Goal: Information Seeking & Learning: Learn about a topic

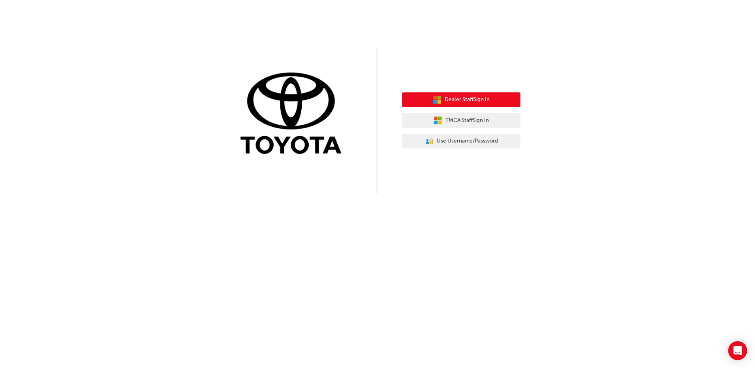
click at [464, 103] on span "Dealer Staff Sign In" at bounding box center [467, 99] width 45 height 9
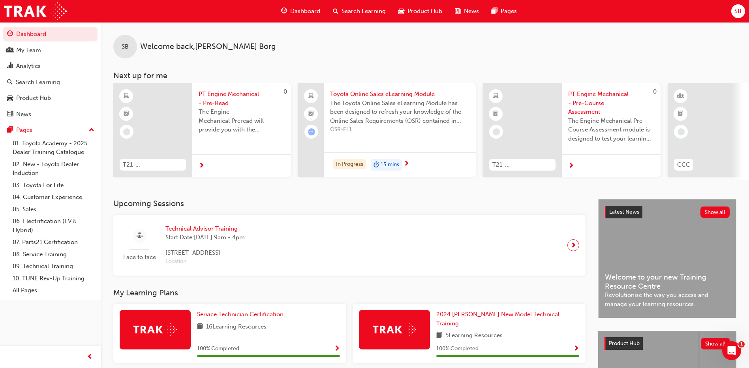
click at [743, 5] on button "SB" at bounding box center [738, 11] width 14 height 14
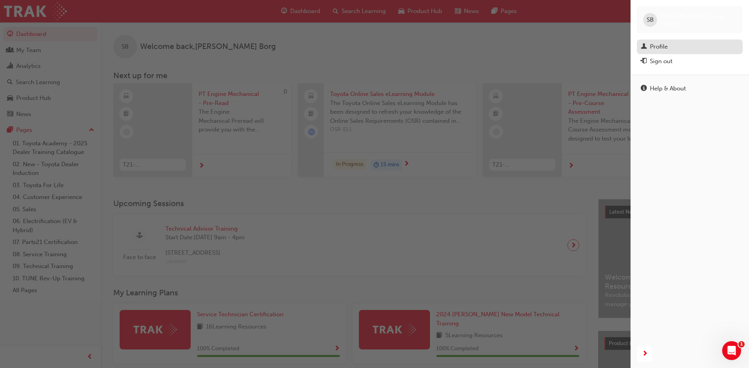
click at [653, 53] on link "Profile" at bounding box center [690, 46] width 106 height 15
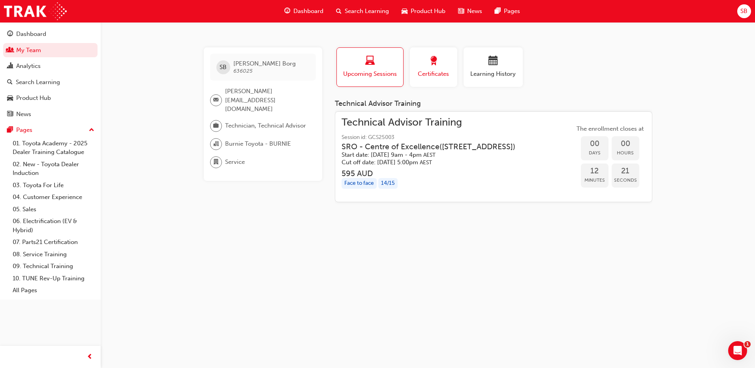
click at [417, 76] on span "Certificates" at bounding box center [434, 74] width 36 height 9
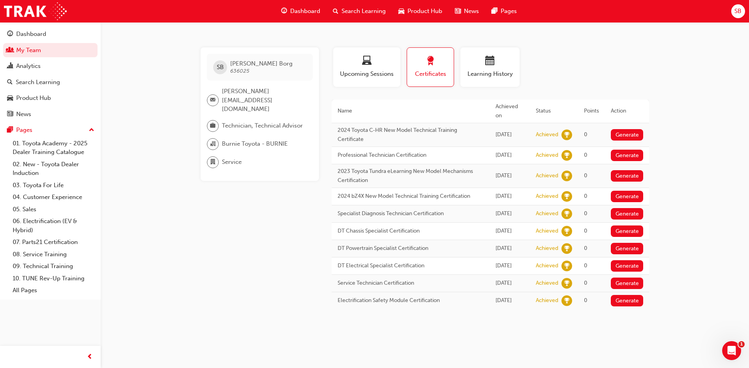
scroll to position [3, 0]
click at [56, 265] on link "09. Technical Training" at bounding box center [53, 266] width 88 height 12
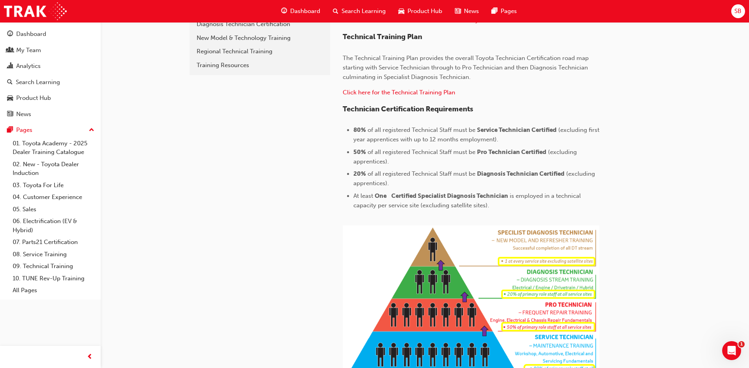
scroll to position [316, 0]
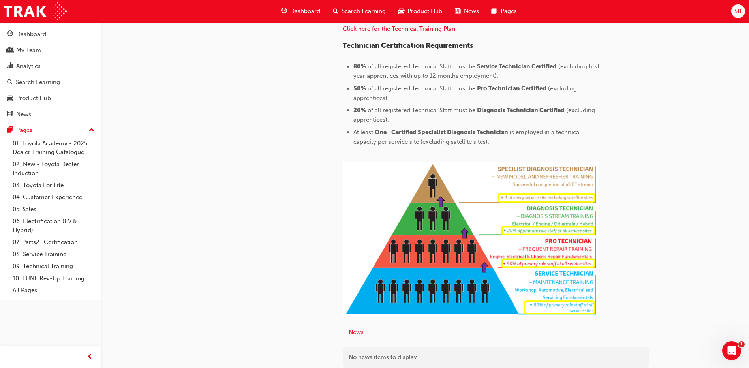
click at [719, 229] on div "technical 09. Technical Training Toyota Apprenticeship Program Service Technici…" at bounding box center [374, 61] width 749 height 754
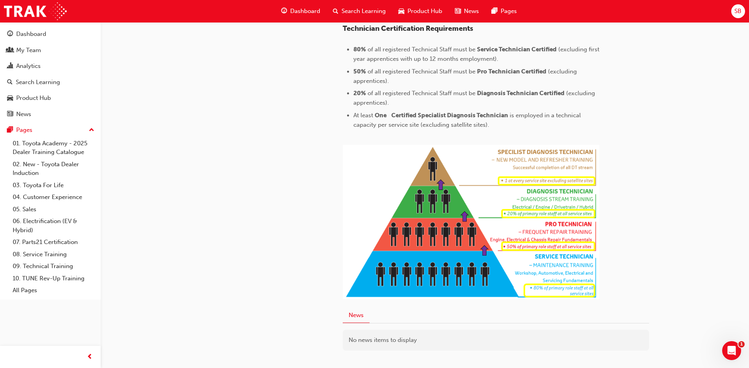
scroll to position [336, 0]
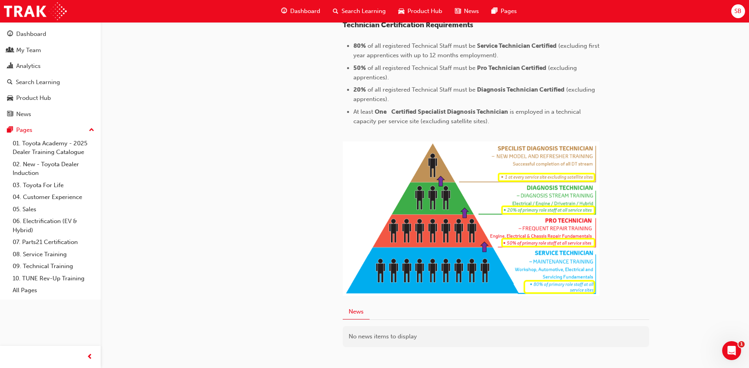
click at [670, 183] on div "technical 09. Technical Training Toyota Apprenticeship Program Service Technici…" at bounding box center [374, 41] width 749 height 754
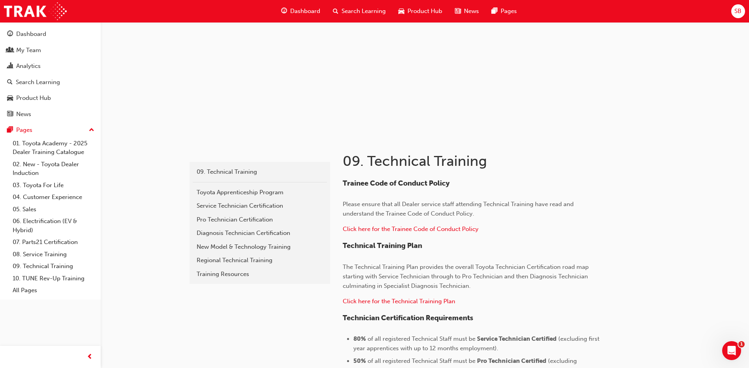
scroll to position [0, 0]
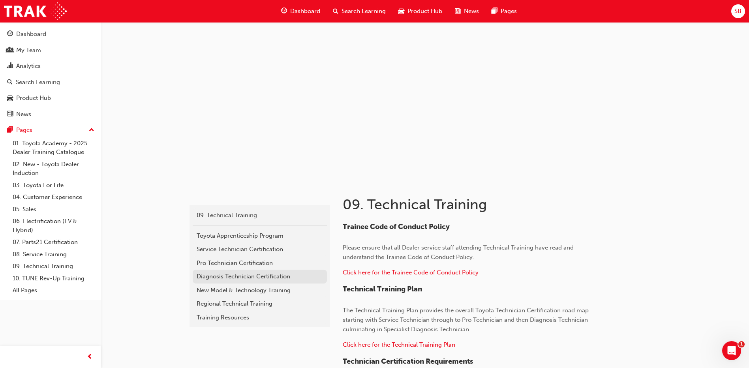
click at [253, 279] on div "Diagnosis Technician Certification" at bounding box center [260, 276] width 126 height 9
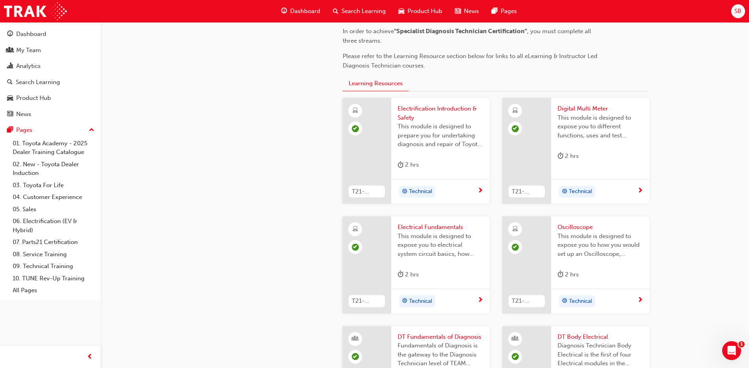
scroll to position [395, 0]
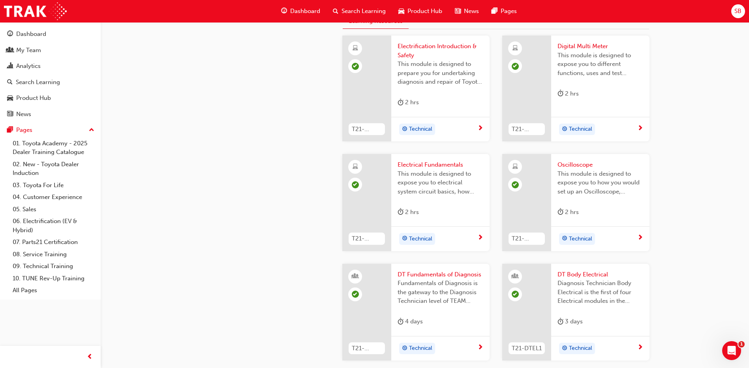
drag, startPoint x: 749, startPoint y: 146, endPoint x: 747, endPoint y: 155, distance: 9.3
click at [747, 155] on div "77659953-82cf-47cc-a62c-059cda1da8da 09. Technical Training Diagnosis Technicia…" at bounding box center [374, 307] width 749 height 1404
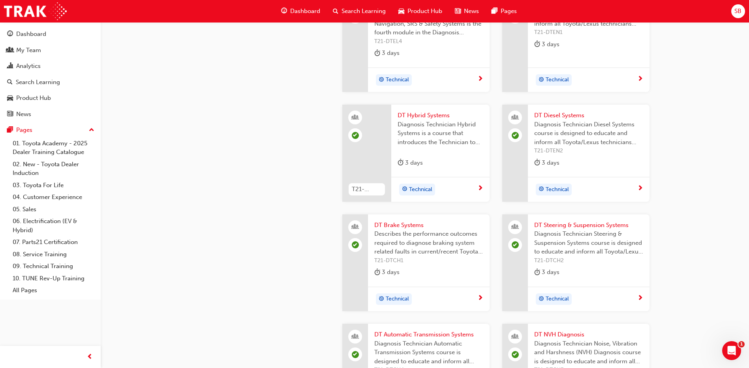
scroll to position [769, 0]
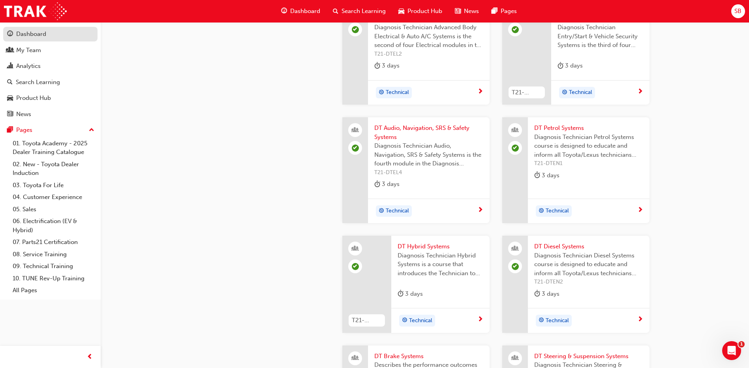
click at [30, 37] on div "Dashboard" at bounding box center [31, 34] width 30 height 9
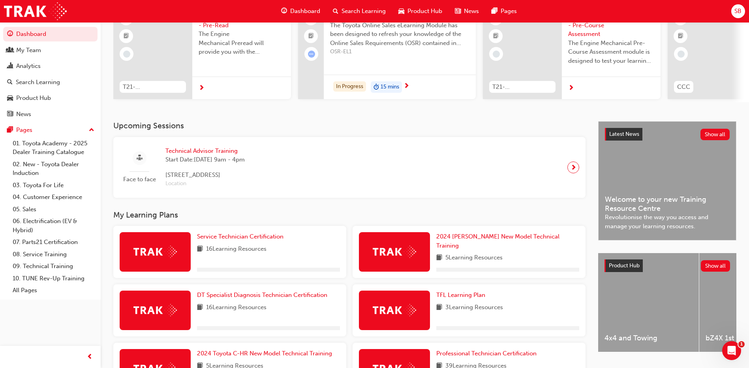
scroll to position [197, 0]
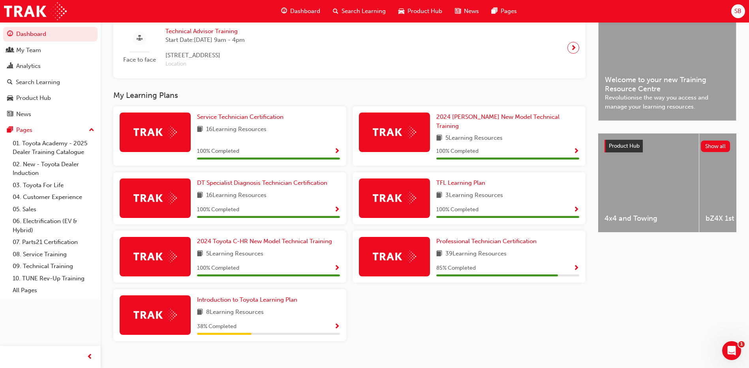
click at [336, 207] on span "Show Progress" at bounding box center [337, 210] width 6 height 7
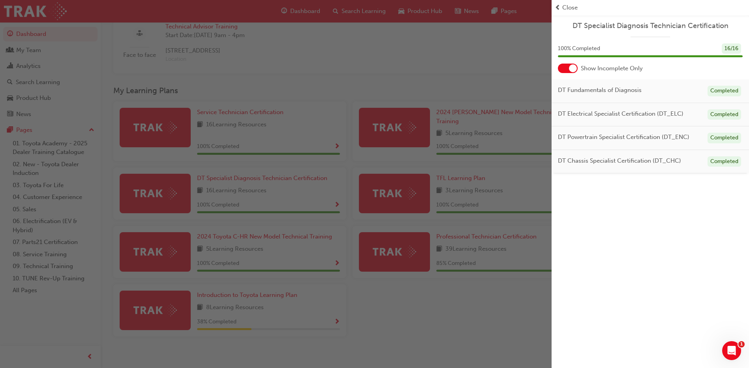
scroll to position [205, 0]
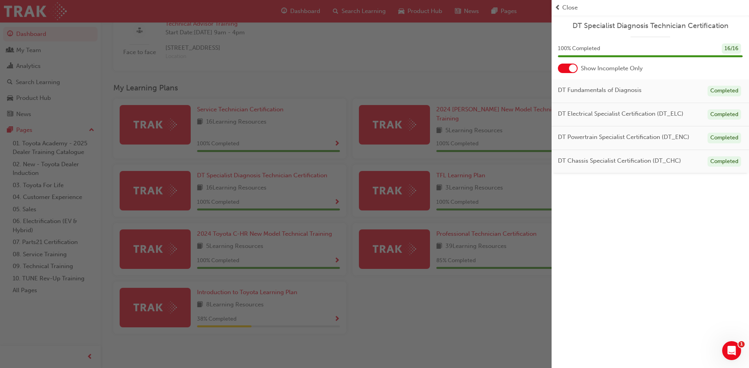
click at [560, 12] on span "prev-icon" at bounding box center [558, 7] width 6 height 9
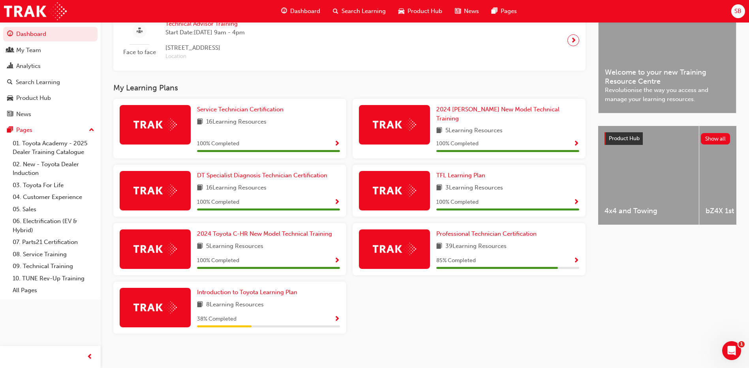
click at [336, 316] on span "Show Progress" at bounding box center [337, 319] width 6 height 7
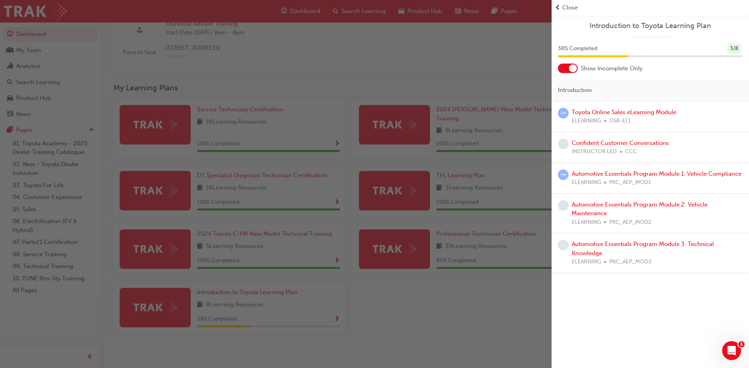
click at [556, 6] on span "prev-icon" at bounding box center [558, 7] width 6 height 9
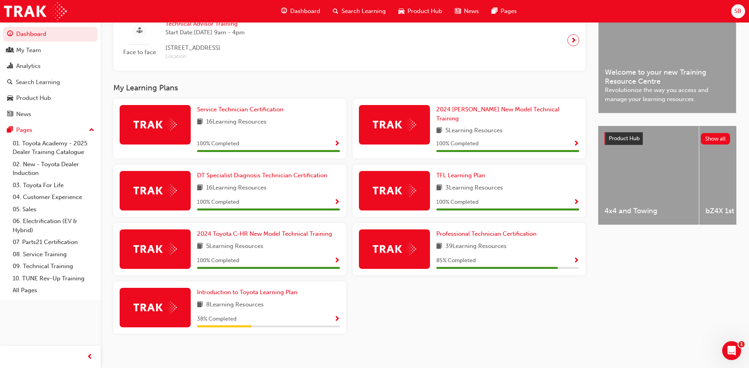
click at [600, 289] on div "Latest News Show all Welcome to your new Training Resource Centre Revolutionise…" at bounding box center [667, 173] width 138 height 359
click at [67, 239] on link "07. Parts21 Certification" at bounding box center [53, 242] width 88 height 12
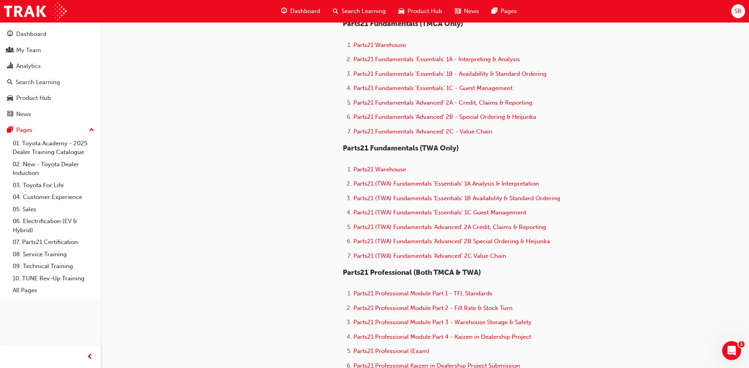
scroll to position [474, 0]
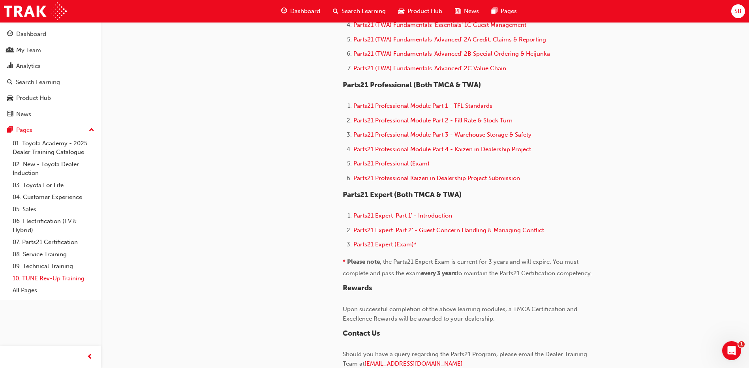
click at [60, 282] on link "10. TUNE Rev-Up Training" at bounding box center [53, 278] width 88 height 12
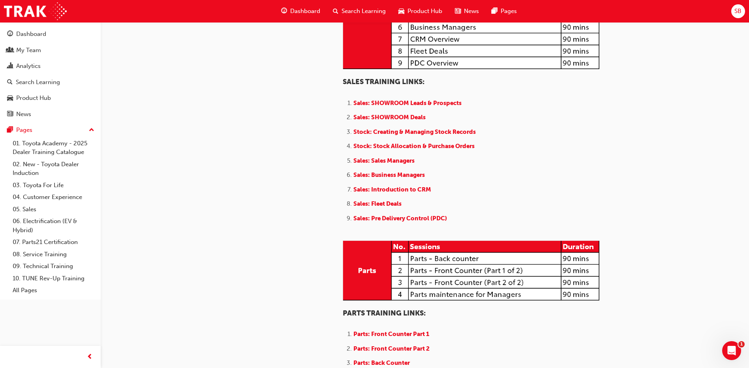
scroll to position [869, 0]
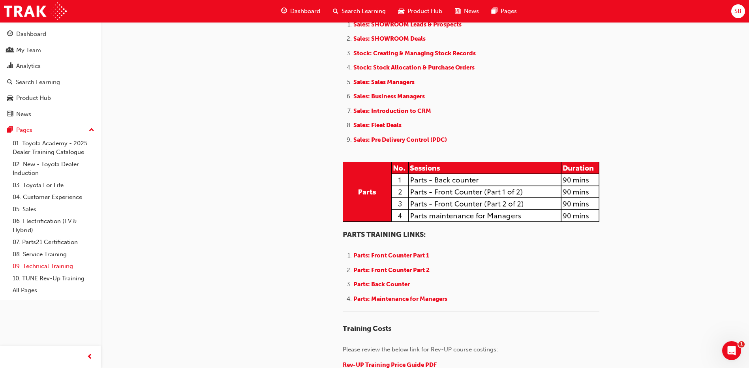
click at [54, 265] on link "09. Technical Training" at bounding box center [53, 266] width 88 height 12
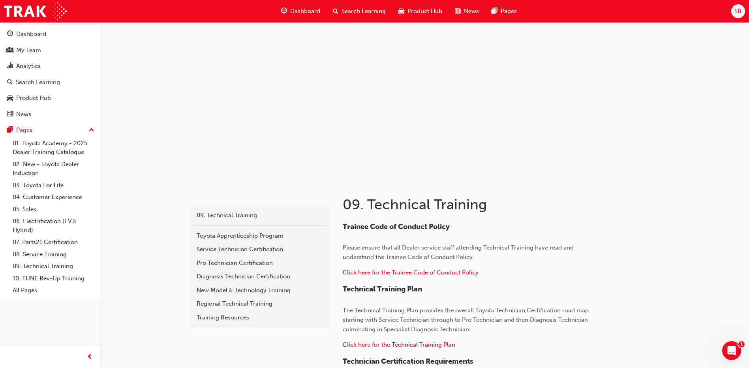
click at [294, 6] on div "Dashboard" at bounding box center [301, 11] width 52 height 16
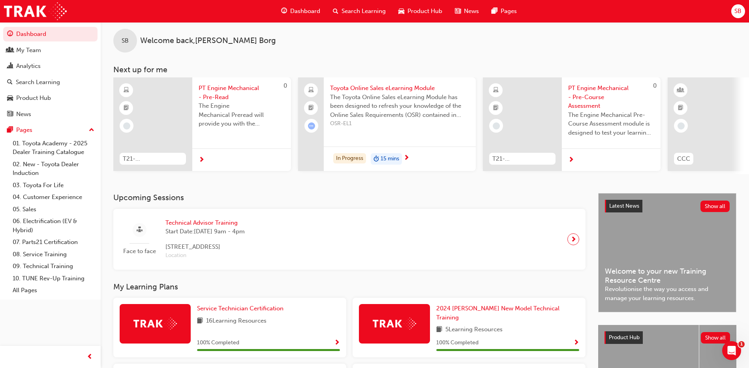
scroll to position [205, 0]
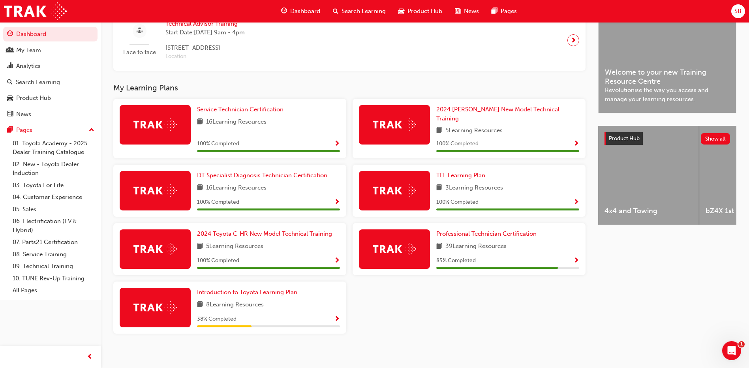
click at [576, 257] on span "Show Progress" at bounding box center [576, 260] width 6 height 7
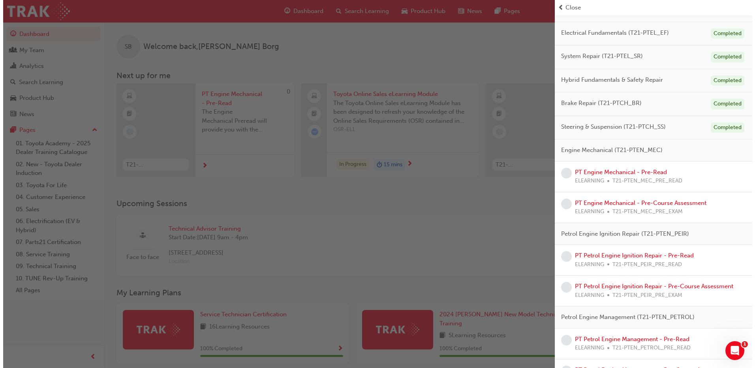
scroll to position [132, 0]
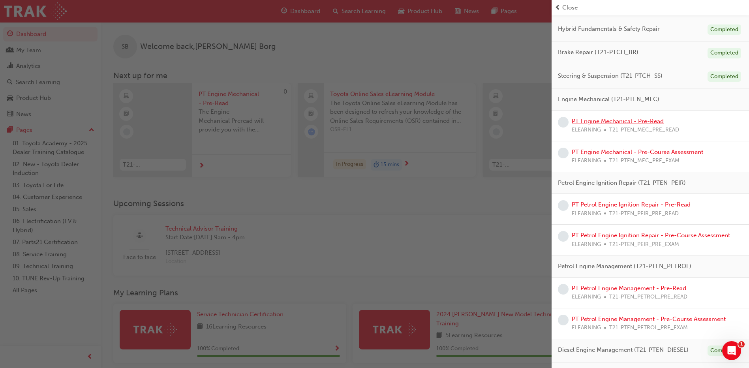
click at [631, 123] on link "PT Engine Mechanical - Pre-Read" at bounding box center [618, 121] width 92 height 7
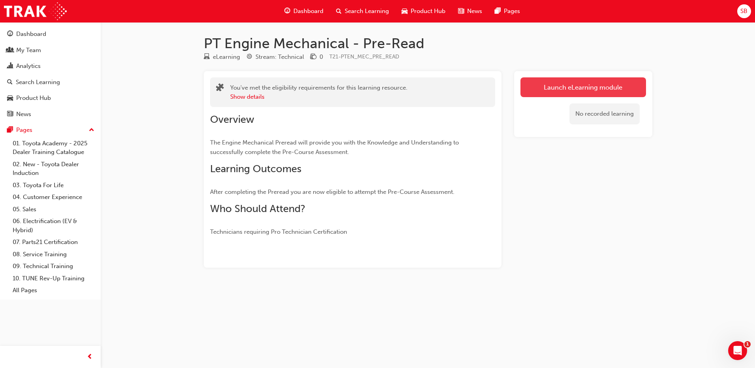
click at [545, 90] on link "Launch eLearning module" at bounding box center [583, 87] width 126 height 20
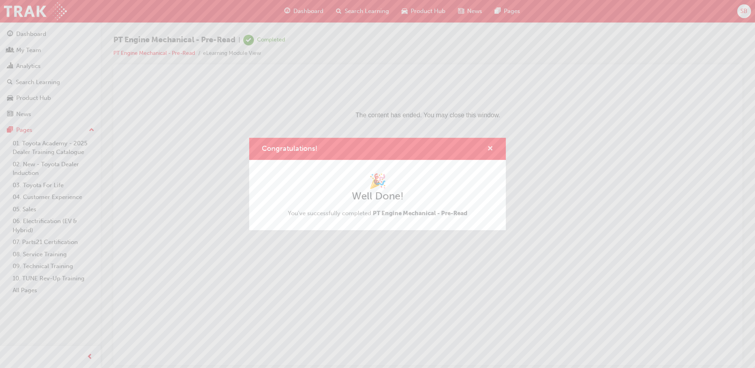
click at [487, 148] on span "cross-icon" at bounding box center [490, 149] width 6 height 7
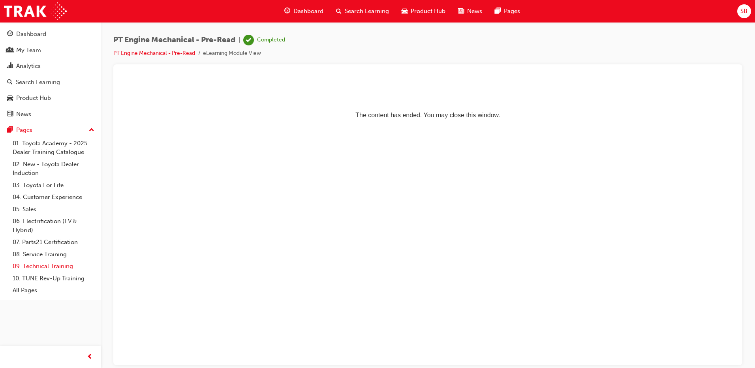
click at [62, 266] on link "09. Technical Training" at bounding box center [53, 266] width 88 height 12
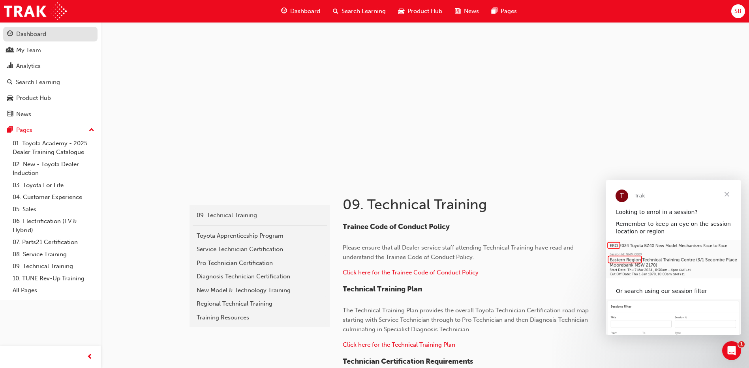
click at [23, 37] on div "Dashboard" at bounding box center [31, 34] width 30 height 9
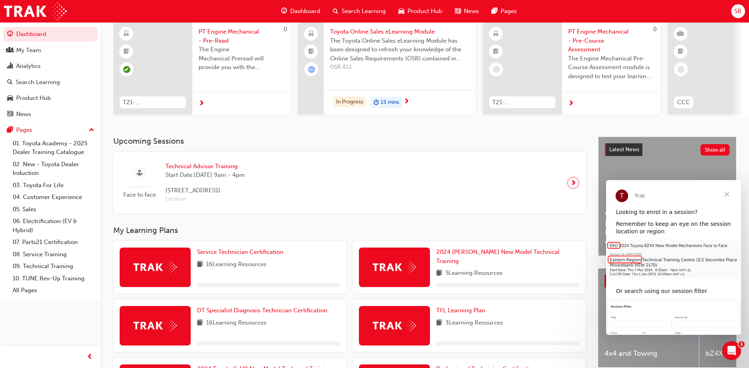
scroll to position [158, 0]
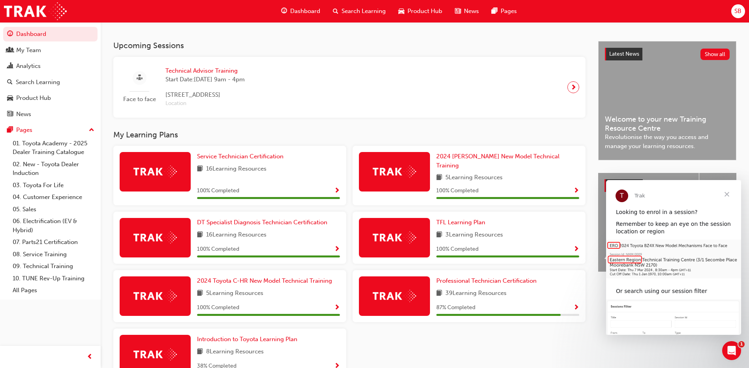
click at [577, 305] on span "Show Progress" at bounding box center [576, 307] width 6 height 7
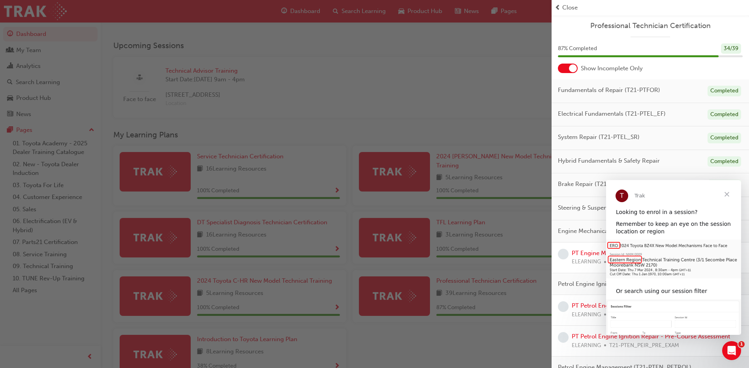
click at [729, 193] on span "Close" at bounding box center [727, 194] width 28 height 28
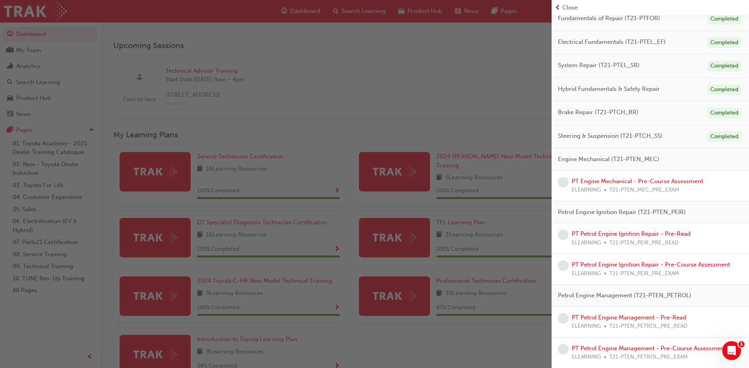
scroll to position [76, 0]
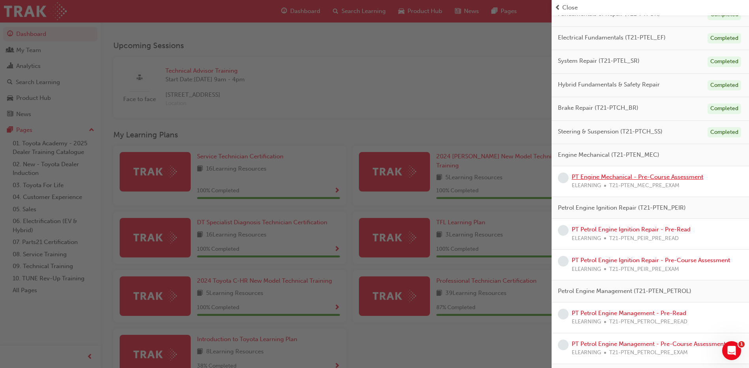
click at [683, 176] on link "PT Engine Mechanical - Pre-Course Assessment" at bounding box center [638, 176] width 132 height 7
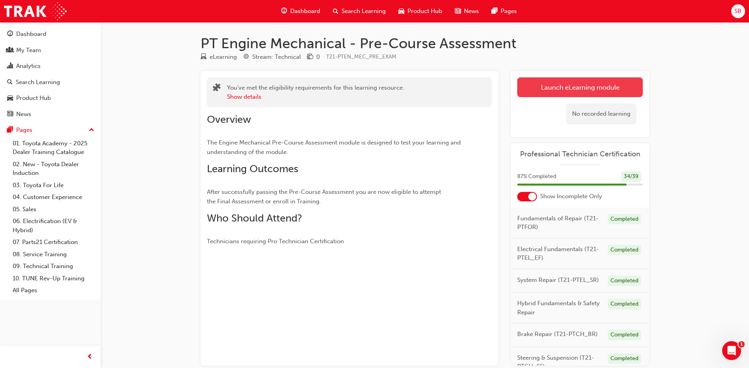
click at [551, 82] on link "Launch eLearning module" at bounding box center [580, 87] width 126 height 20
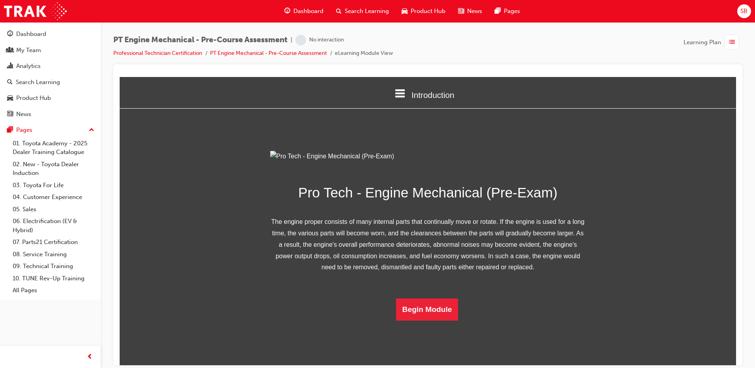
scroll to position [42, 0]
click at [434, 320] on button "Begin Module" at bounding box center [427, 309] width 62 height 22
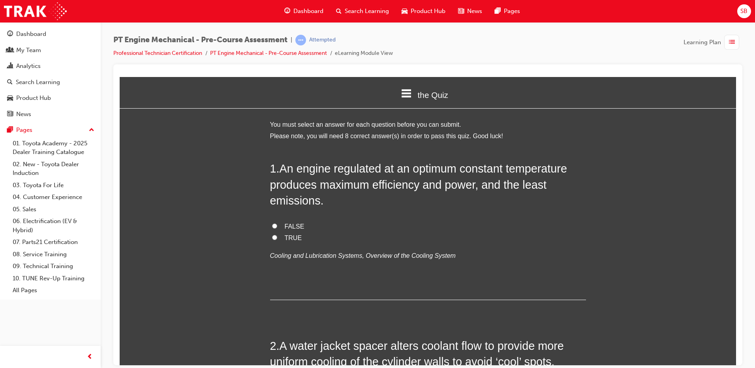
click at [289, 235] on span "TRUE" at bounding box center [293, 237] width 17 height 7
click at [277, 235] on input "TRUE" at bounding box center [274, 237] width 5 height 5
radio input "true"
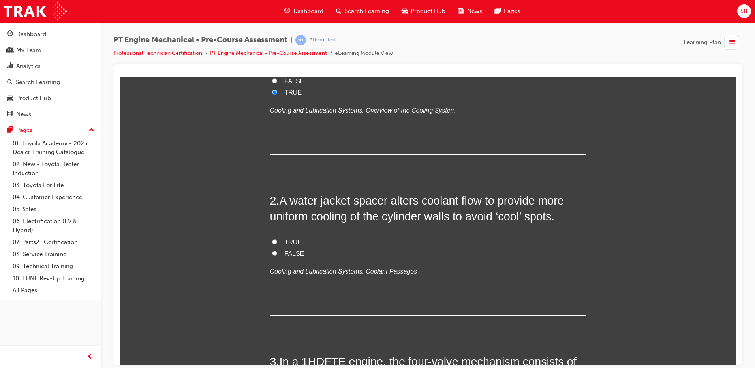
scroll to position [197, 0]
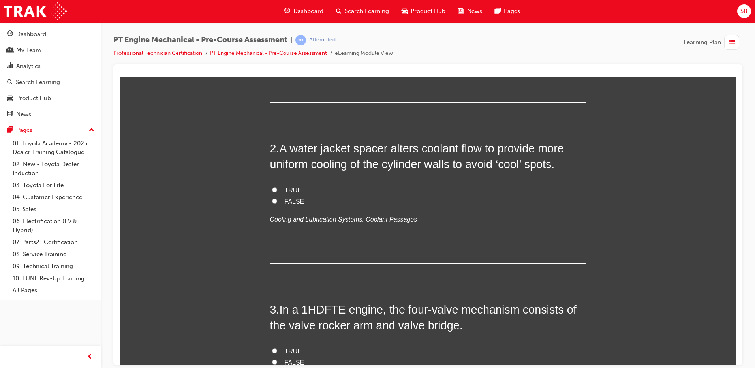
click at [295, 188] on span "TRUE" at bounding box center [293, 189] width 17 height 7
click at [277, 188] on input "TRUE" at bounding box center [274, 189] width 5 height 5
radio input "true"
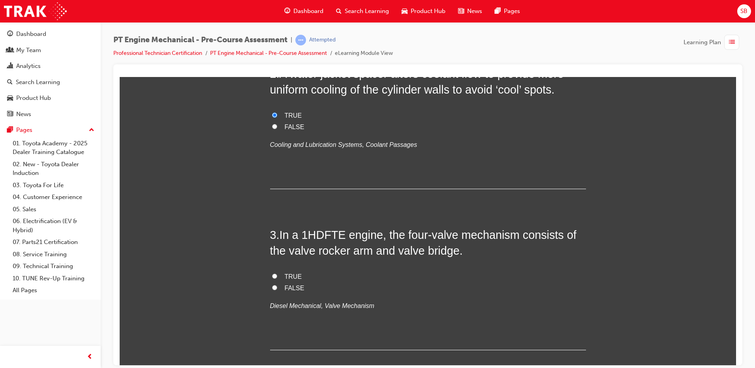
scroll to position [355, 0]
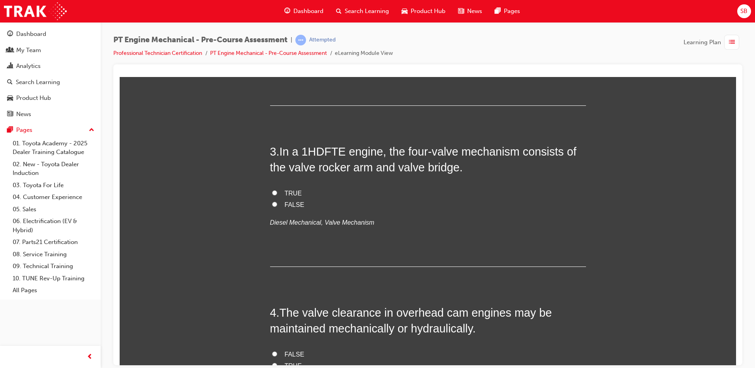
click at [292, 191] on span "TRUE" at bounding box center [293, 193] width 17 height 7
click at [277, 191] on input "TRUE" at bounding box center [274, 192] width 5 height 5
radio input "true"
click at [292, 199] on label "FALSE" at bounding box center [428, 204] width 316 height 11
click at [277, 201] on input "FALSE" at bounding box center [274, 203] width 5 height 5
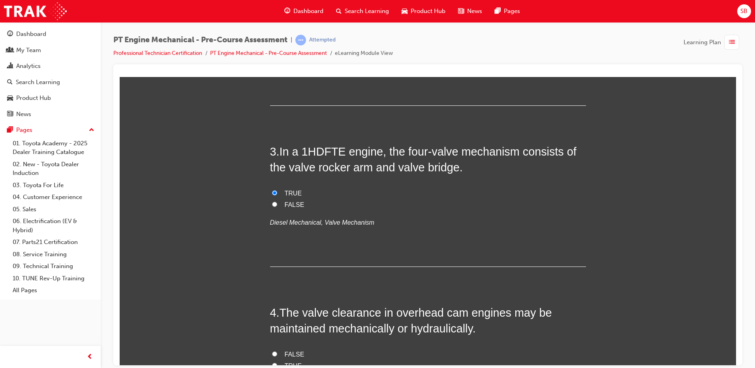
radio input "true"
click at [293, 192] on span "TRUE" at bounding box center [293, 193] width 17 height 7
click at [277, 192] on input "TRUE" at bounding box center [274, 192] width 5 height 5
radio input "true"
click at [293, 206] on span "FALSE" at bounding box center [295, 204] width 20 height 7
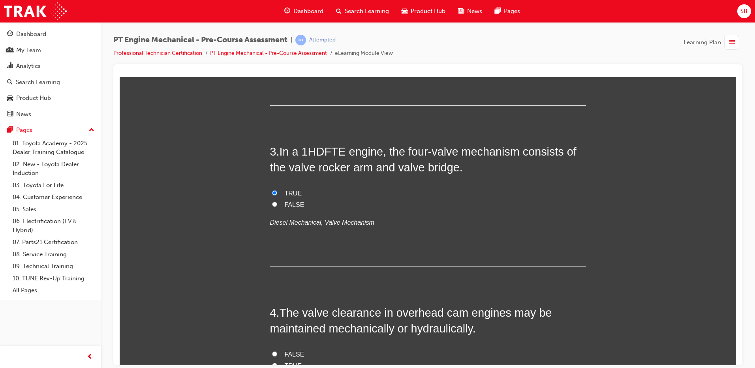
click at [277, 206] on input "FALSE" at bounding box center [274, 203] width 5 height 5
radio input "true"
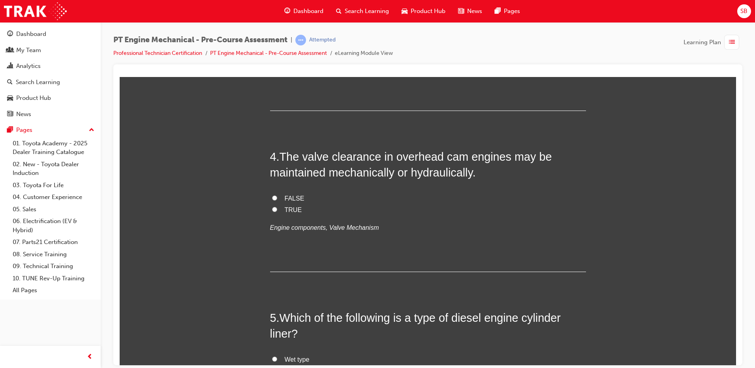
scroll to position [513, 0]
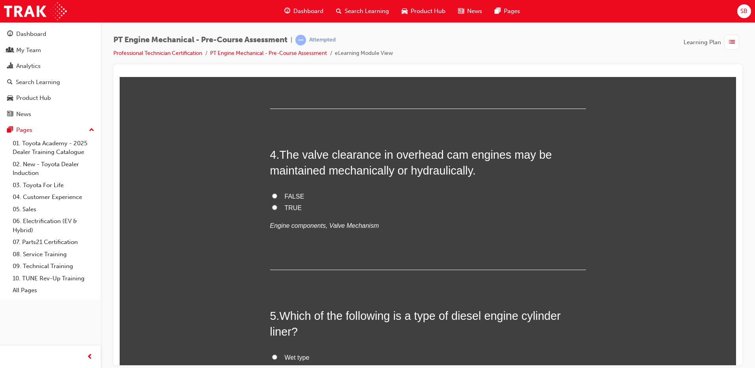
click at [293, 194] on span "FALSE" at bounding box center [295, 196] width 20 height 7
click at [277, 194] on input "FALSE" at bounding box center [274, 195] width 5 height 5
radio input "true"
click at [291, 204] on span "TRUE" at bounding box center [293, 207] width 17 height 7
click at [277, 205] on input "TRUE" at bounding box center [274, 207] width 5 height 5
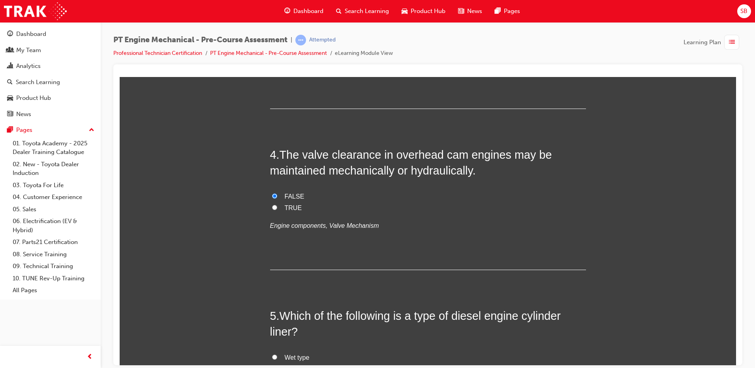
radio input "true"
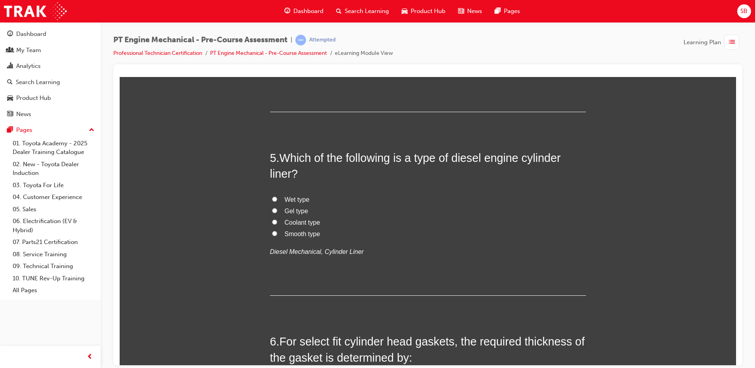
click at [301, 199] on span "Wet type" at bounding box center [297, 199] width 25 height 7
click at [277, 199] on input "Wet type" at bounding box center [274, 198] width 5 height 5
radio input "true"
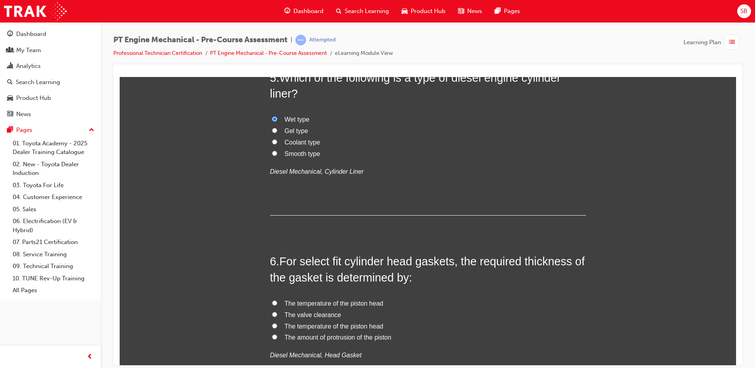
scroll to position [869, 0]
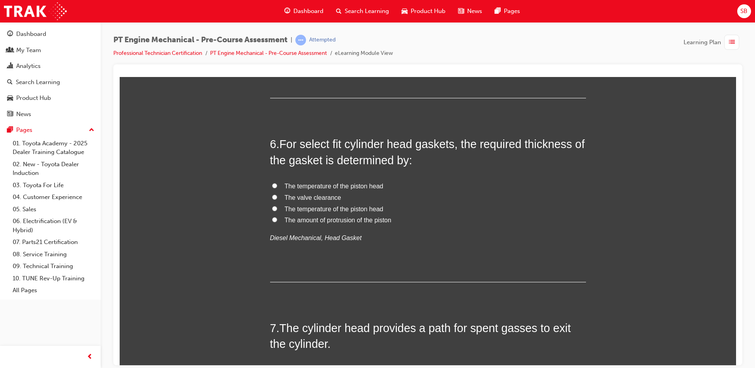
click at [348, 222] on span "The amount of protrusion of the piston" at bounding box center [338, 219] width 107 height 7
click at [277, 222] on input "The amount of protrusion of the piston" at bounding box center [274, 219] width 5 height 5
radio input "true"
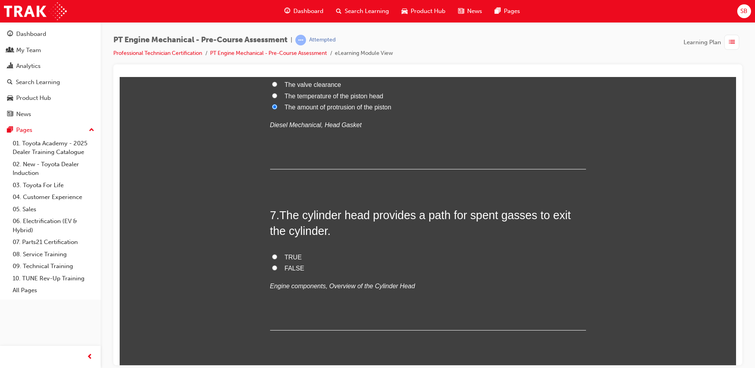
scroll to position [1066, 0]
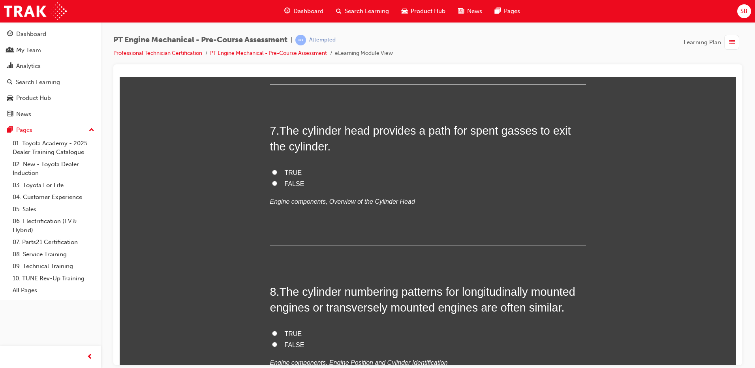
click at [288, 171] on span "TRUE" at bounding box center [293, 172] width 17 height 7
click at [277, 171] on input "TRUE" at bounding box center [274, 171] width 5 height 5
radio input "true"
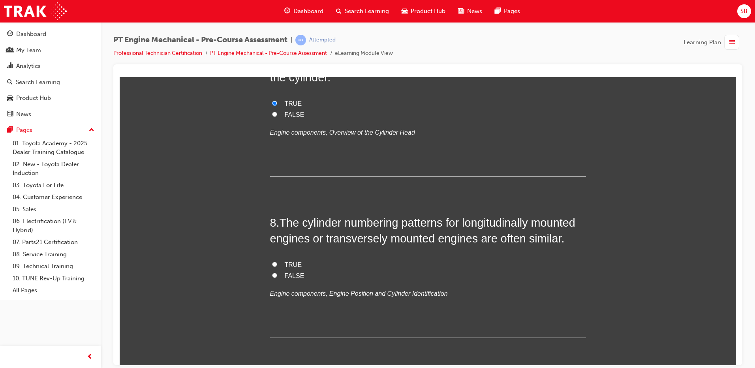
scroll to position [1185, 0]
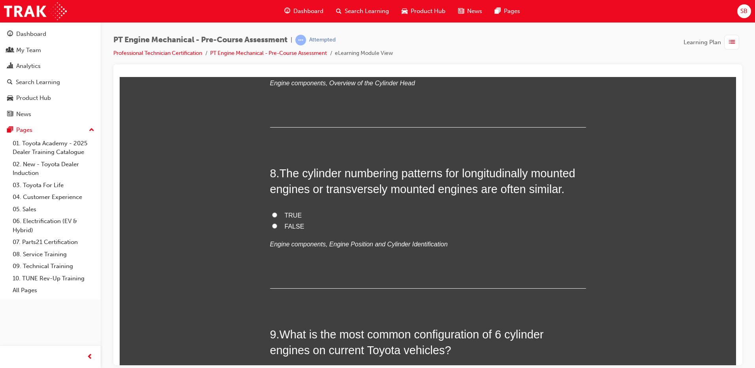
click at [294, 216] on span "TRUE" at bounding box center [293, 215] width 17 height 7
click at [277, 216] on input "TRUE" at bounding box center [274, 214] width 5 height 5
radio input "true"
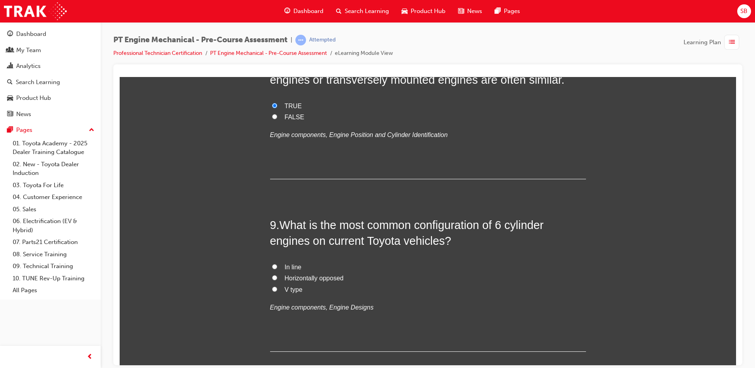
scroll to position [1343, 0]
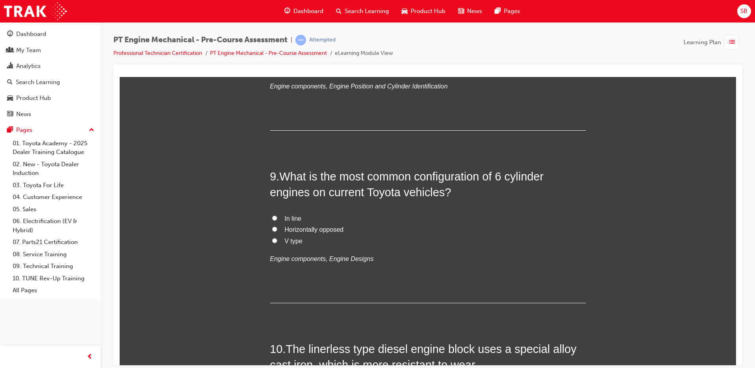
click at [446, 189] on span "What is the most common configuration of 6 cylinder engines on current Toyota v…" at bounding box center [407, 184] width 274 height 28
click at [298, 229] on span "Horizontally opposed" at bounding box center [314, 229] width 59 height 7
click at [277, 229] on input "Horizontally opposed" at bounding box center [274, 228] width 5 height 5
radio input "true"
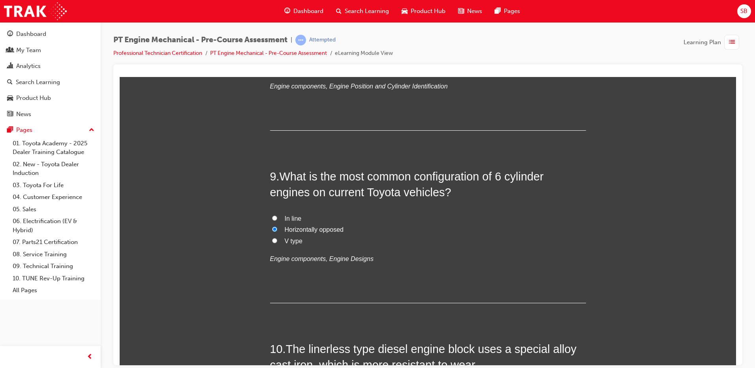
click at [277, 214] on label "In line" at bounding box center [428, 218] width 316 height 11
click at [277, 215] on input "In line" at bounding box center [274, 217] width 5 height 5
radio input "true"
click at [295, 238] on span "V type" at bounding box center [294, 240] width 18 height 7
click at [277, 238] on input "V type" at bounding box center [274, 240] width 5 height 5
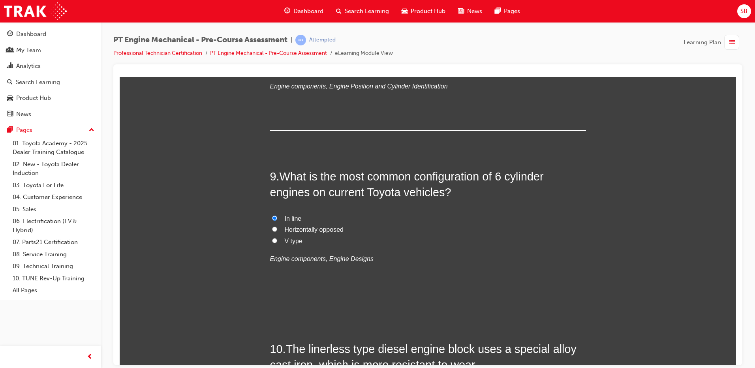
radio input "true"
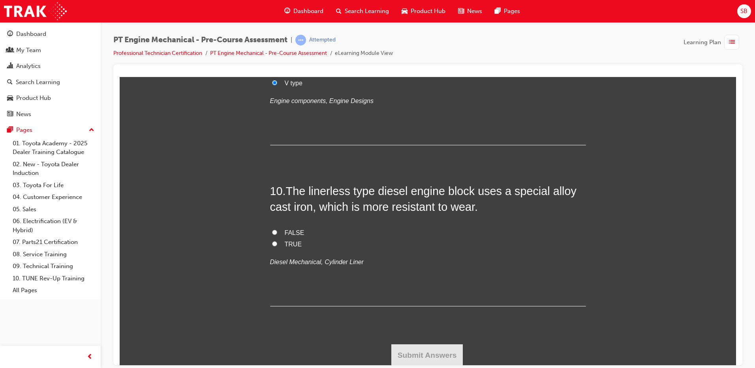
click at [289, 242] on span "TRUE" at bounding box center [293, 243] width 17 height 7
click at [277, 242] on input "TRUE" at bounding box center [274, 243] width 5 height 5
radio input "true"
click at [425, 353] on button "Submit Answers" at bounding box center [427, 355] width 72 height 22
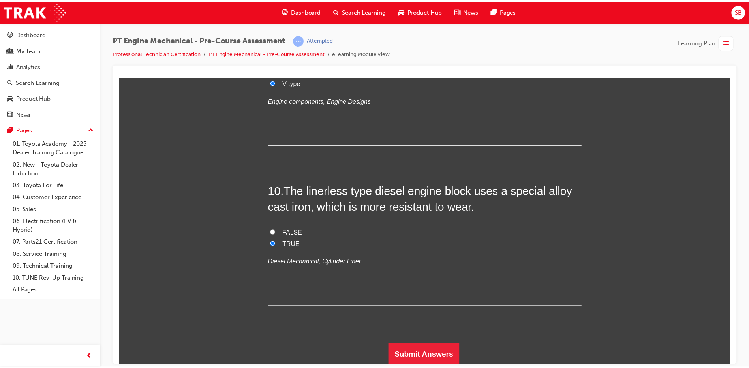
scroll to position [0, 0]
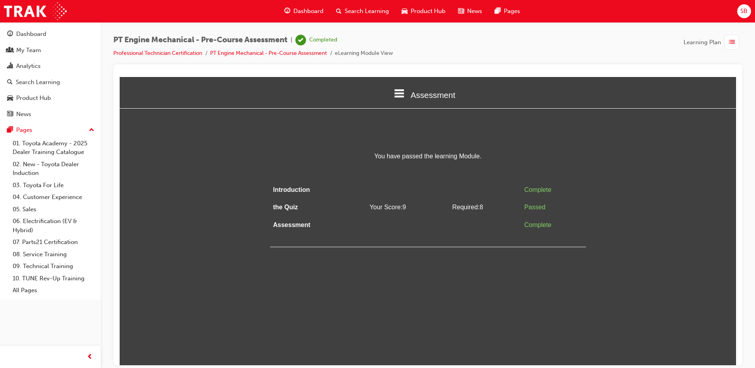
click at [402, 96] on icon at bounding box center [400, 93] width 10 height 8
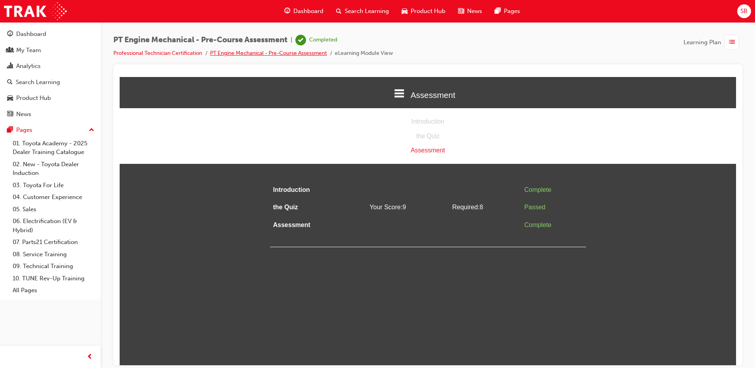
click at [220, 53] on link "PT Engine Mechanical - Pre-Course Assessment" at bounding box center [268, 53] width 117 height 7
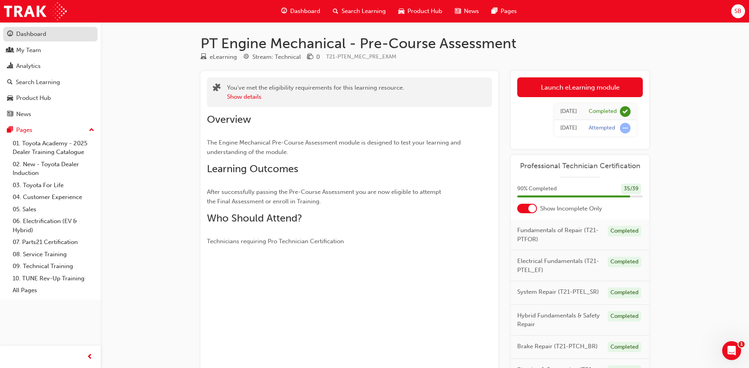
click at [38, 33] on div "Dashboard" at bounding box center [31, 34] width 30 height 9
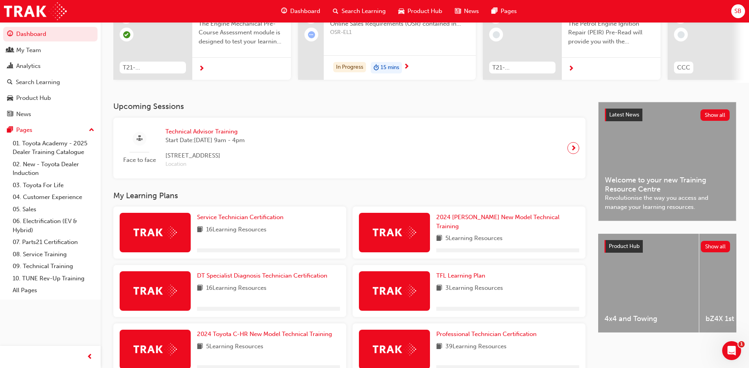
scroll to position [205, 0]
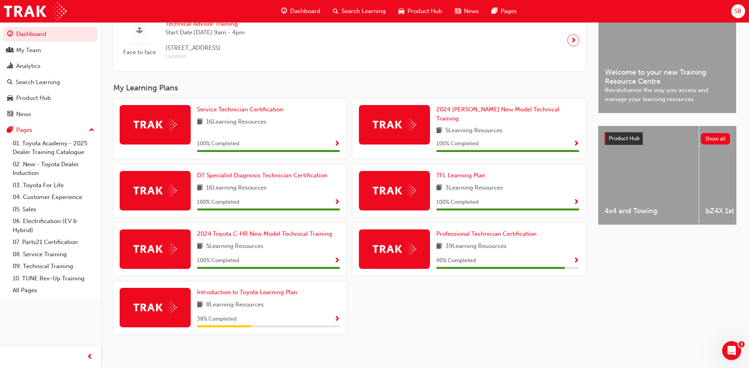
click at [577, 257] on span "Show Progress" at bounding box center [576, 260] width 6 height 7
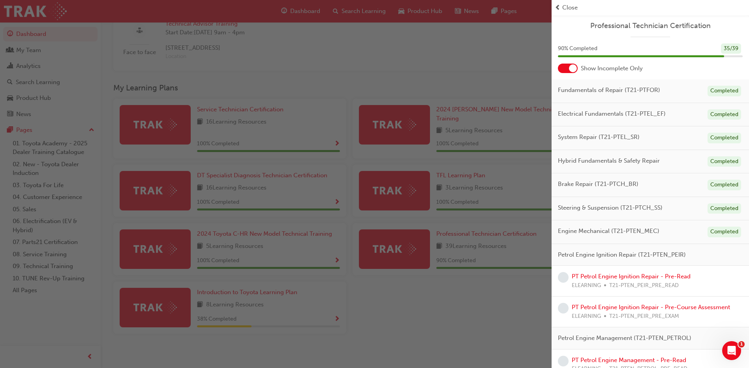
scroll to position [137, 0]
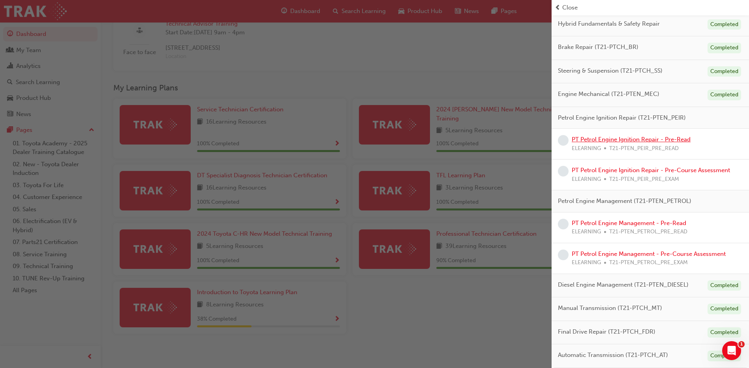
click at [667, 140] on link "PT Petrol Engine Ignition Repair - Pre-Read" at bounding box center [631, 139] width 119 height 7
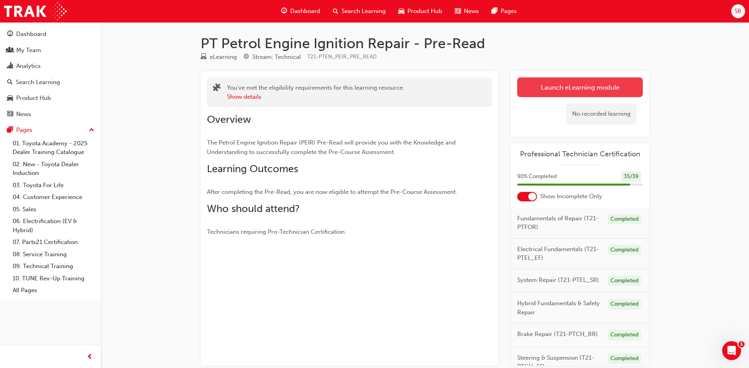
click at [553, 85] on link "Launch eLearning module" at bounding box center [580, 87] width 126 height 20
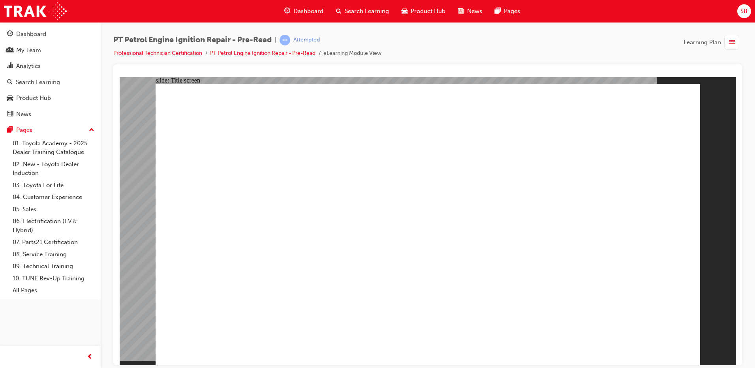
click at [55, 36] on div "Dashboard" at bounding box center [50, 34] width 86 height 10
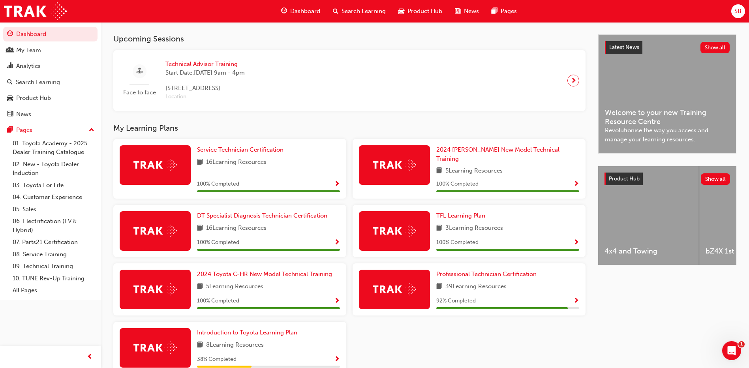
scroll to position [205, 0]
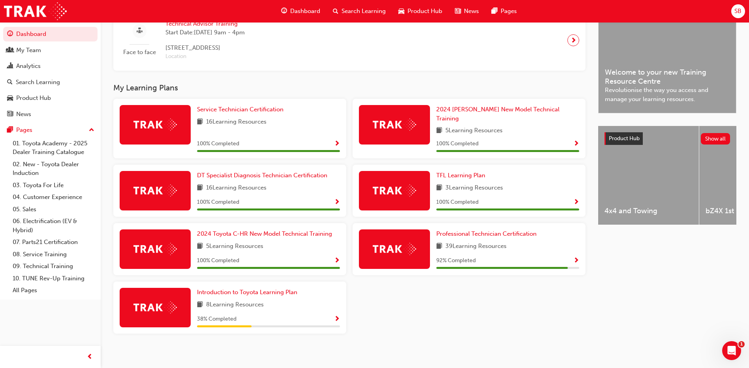
click at [576, 258] on span "Show Progress" at bounding box center [576, 260] width 6 height 7
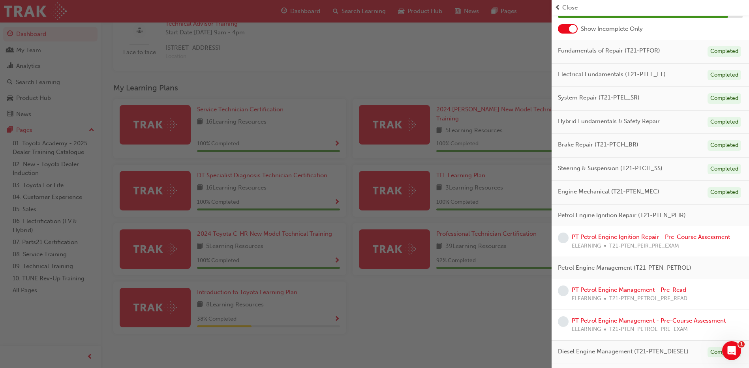
scroll to position [106, 0]
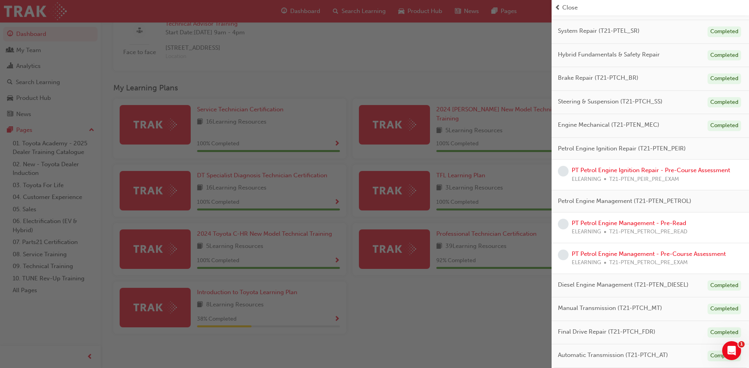
click at [664, 219] on div "PT Petrol Engine Management - Pre-Read ELEARNING T21-PTEN_PETROL_PRE_READ" at bounding box center [630, 228] width 116 height 18
click at [658, 222] on link "PT Petrol Engine Management - Pre-Read" at bounding box center [629, 223] width 115 height 7
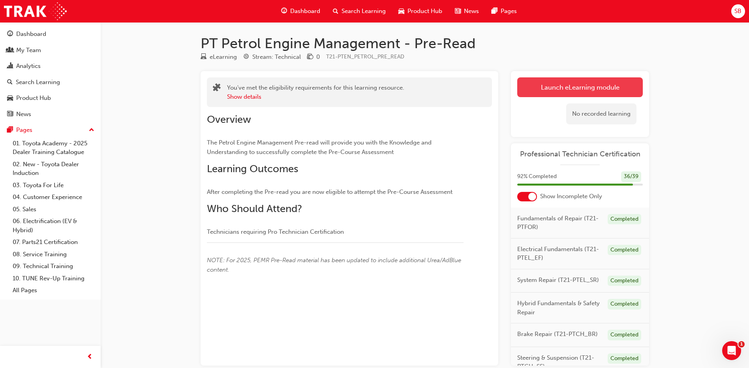
click at [577, 87] on link "Launch eLearning module" at bounding box center [580, 87] width 126 height 20
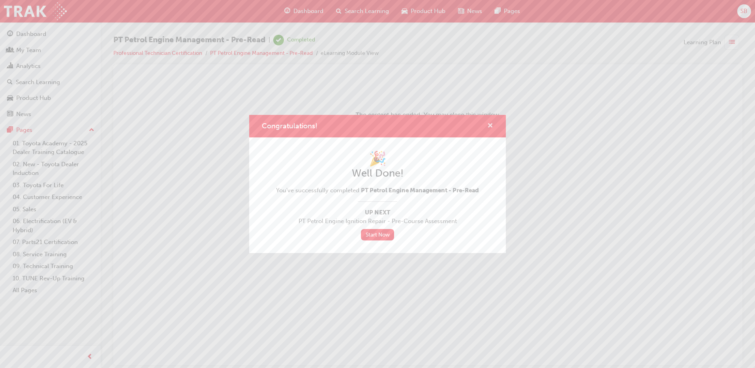
click at [491, 123] on span "cross-icon" at bounding box center [490, 126] width 6 height 7
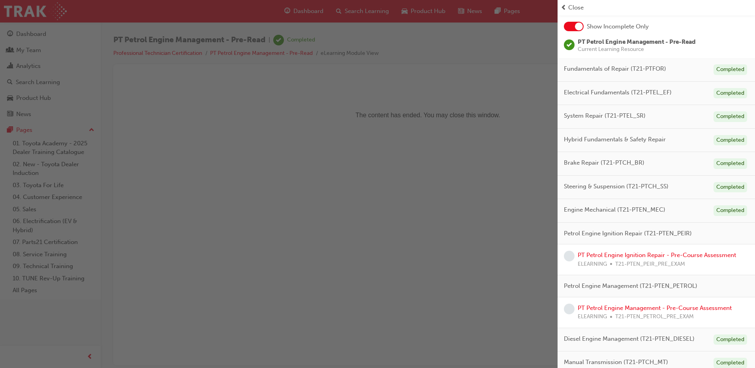
scroll to position [96, 0]
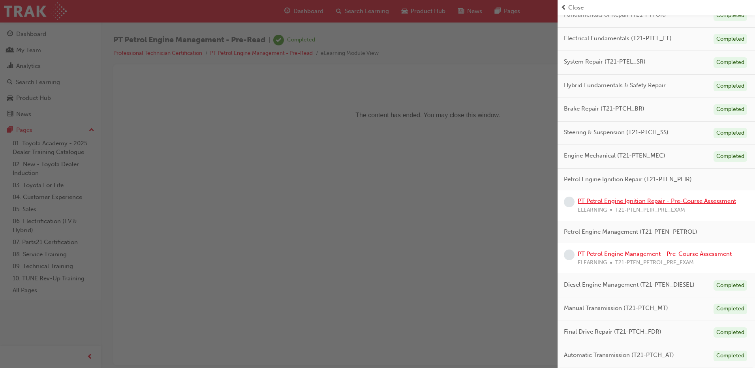
click at [697, 199] on link "PT Petrol Engine Ignition Repair - Pre-Course Assessment" at bounding box center [657, 200] width 158 height 7
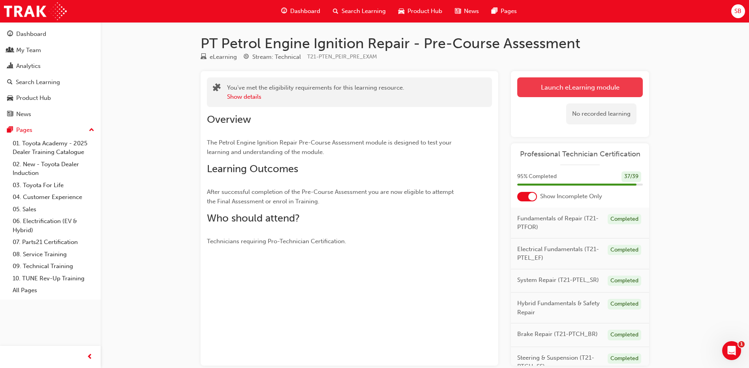
click at [584, 85] on link "Launch eLearning module" at bounding box center [580, 87] width 126 height 20
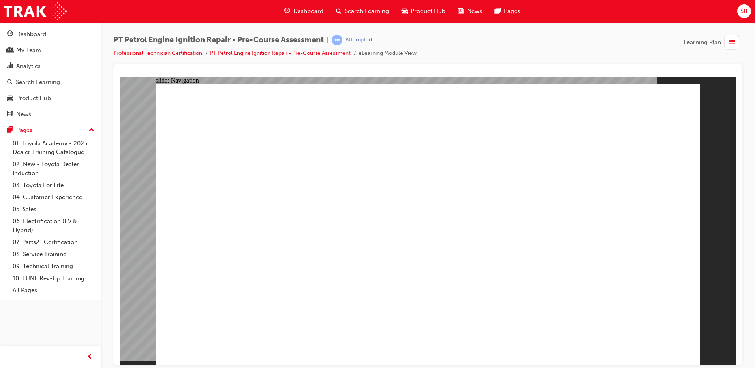
radio input "false"
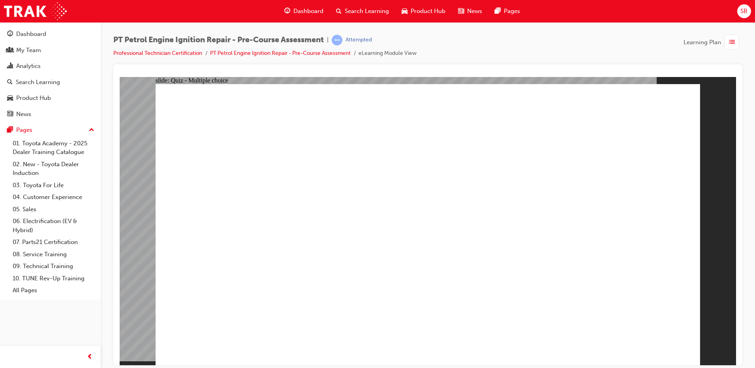
radio input "false"
radio input "true"
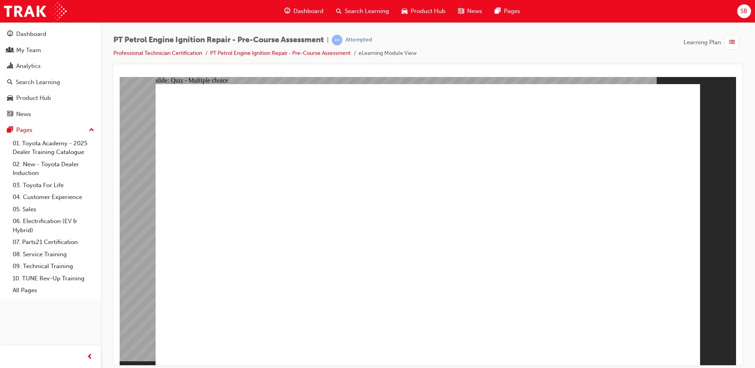
radio input "true"
drag, startPoint x: 314, startPoint y: 127, endPoint x: 550, endPoint y: 160, distance: 238.1
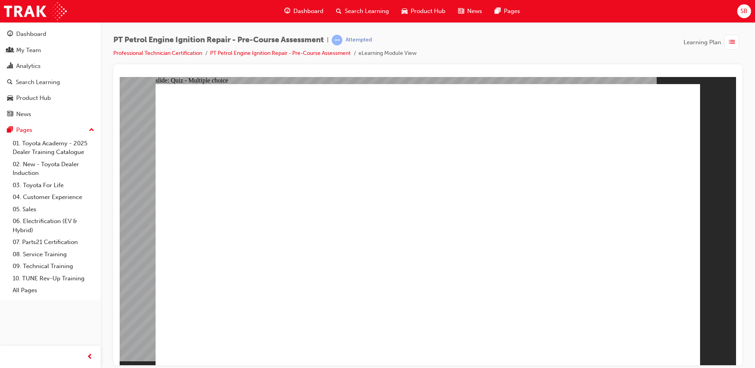
radio input "true"
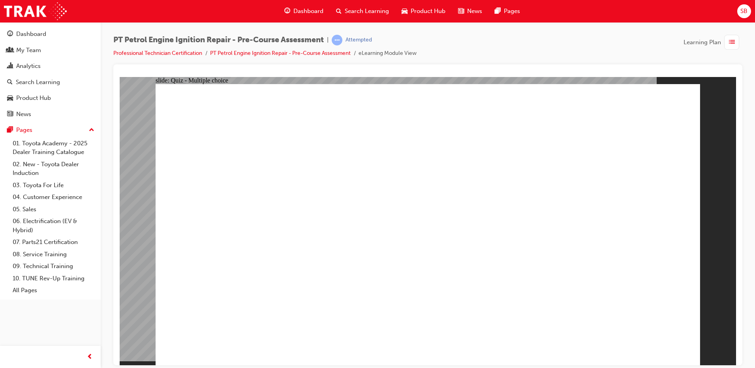
radio input "true"
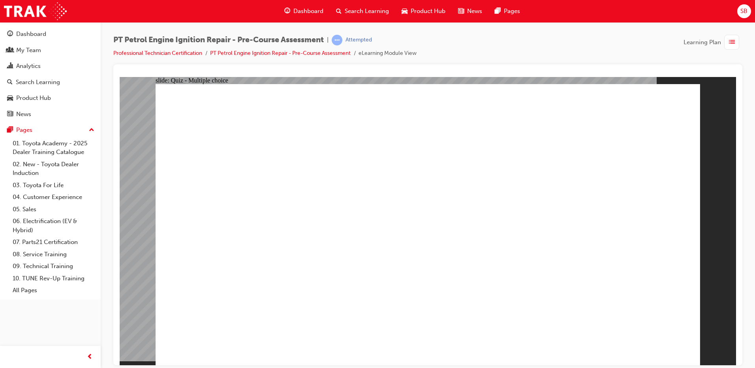
drag, startPoint x: 248, startPoint y: 130, endPoint x: 622, endPoint y: 128, distance: 374.0
radio input "true"
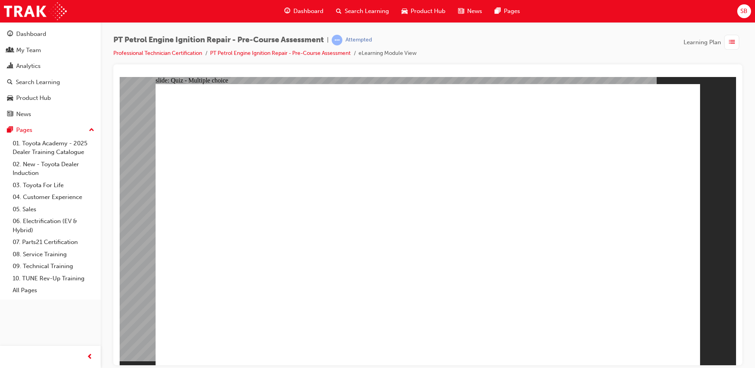
radio input "true"
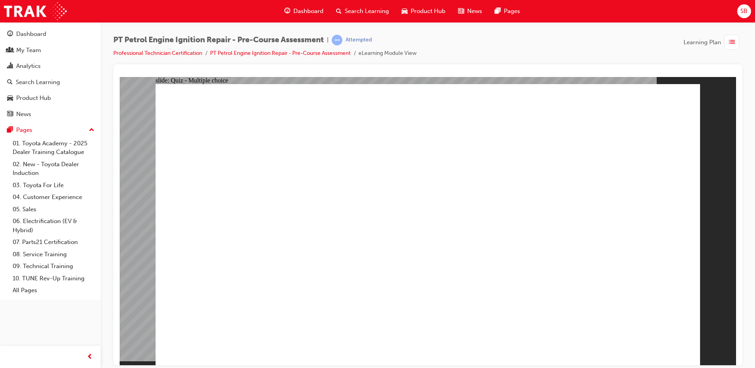
radio input "true"
drag, startPoint x: 370, startPoint y: 144, endPoint x: 542, endPoint y: 175, distance: 174.5
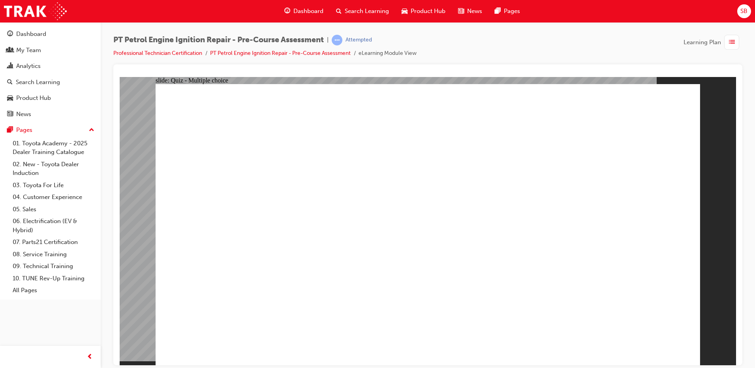
radio input "false"
radio input "true"
